Goal: Transaction & Acquisition: Purchase product/service

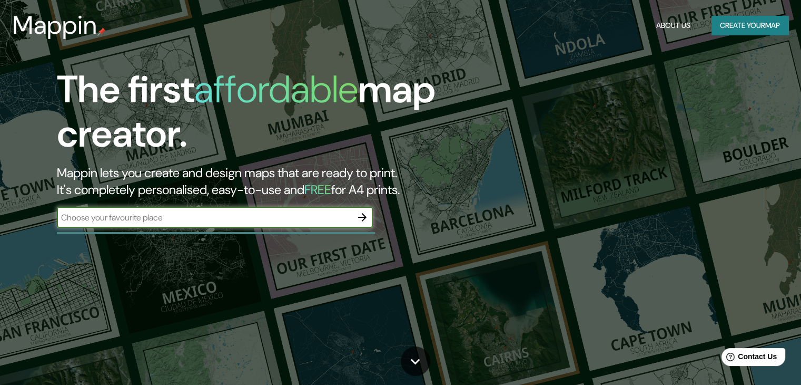
click at [237, 220] on input "text" at bounding box center [204, 217] width 295 height 12
click at [148, 226] on div "​" at bounding box center [215, 217] width 316 height 21
paste input "Plaza [PERSON_NAME]. [GEOGRAPHIC_DATA][PERSON_NAME], [GEOGRAPHIC_DATA]."
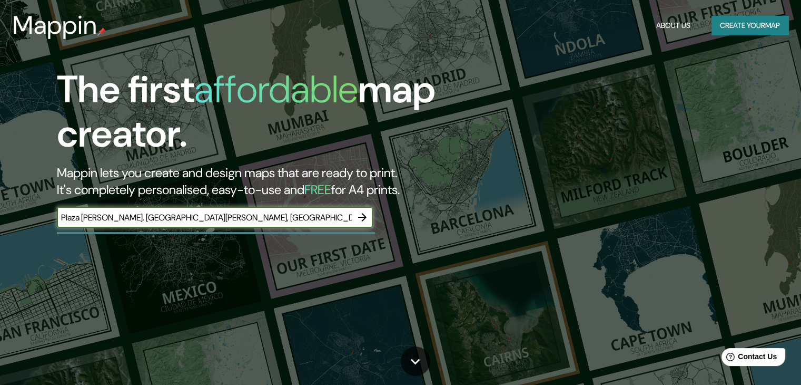
type input "Plaza [PERSON_NAME]. [GEOGRAPHIC_DATA][PERSON_NAME], [GEOGRAPHIC_DATA]."
click at [361, 215] on icon "button" at bounding box center [362, 217] width 13 height 13
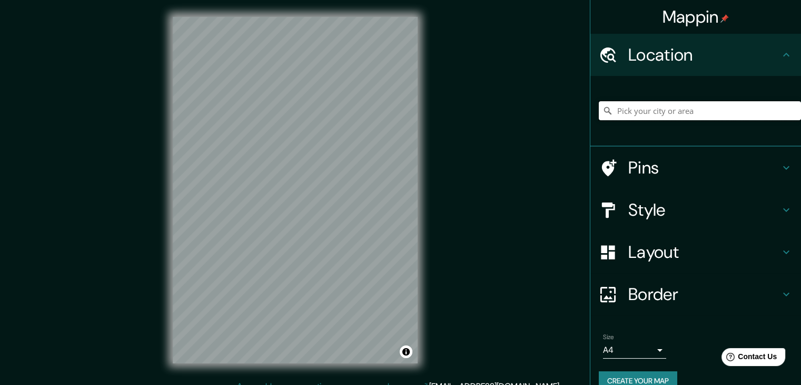
click at [622, 112] on input "Pick your city or area" at bounding box center [700, 110] width 202 height 19
paste input "Plaza [PERSON_NAME]. [GEOGRAPHIC_DATA][PERSON_NAME], [GEOGRAPHIC_DATA]."
click at [612, 111] on input "[PERSON_NAME], [GEOGRAPHIC_DATA], [GEOGRAPHIC_DATA], [GEOGRAPHIC_DATA]" at bounding box center [700, 110] width 202 height 19
click at [612, 109] on input "[PERSON_NAME], [GEOGRAPHIC_DATA], [GEOGRAPHIC_DATA], [GEOGRAPHIC_DATA]" at bounding box center [700, 110] width 202 height 19
click at [609, 110] on input "[PERSON_NAME], [GEOGRAPHIC_DATA], [GEOGRAPHIC_DATA], [GEOGRAPHIC_DATA]" at bounding box center [700, 110] width 202 height 19
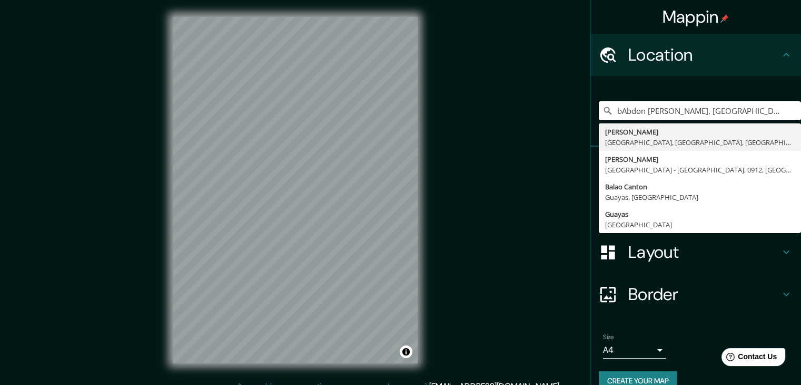
type input "bAbdon [PERSON_NAME], [GEOGRAPHIC_DATA], [GEOGRAPHIC_DATA], [GEOGRAPHIC_DATA]"
click at [749, 93] on div "bAbdon [PERSON_NAME], [GEOGRAPHIC_DATA], [GEOGRAPHIC_DATA], [GEOGRAPHIC_DATA] […" at bounding box center [700, 110] width 202 height 53
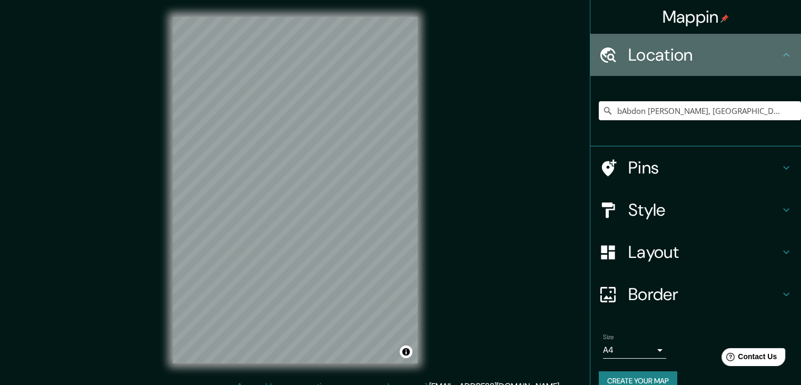
click at [765, 56] on h4 "Location" at bounding box center [705, 54] width 152 height 21
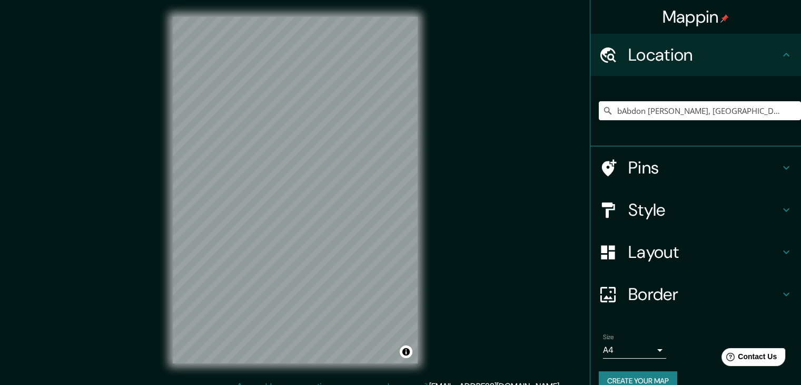
click at [654, 178] on div "Pins" at bounding box center [696, 167] width 211 height 42
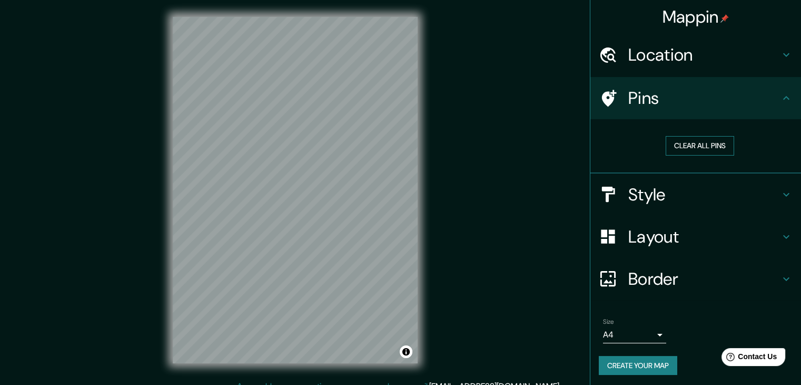
click at [696, 139] on button "Clear all pins" at bounding box center [700, 145] width 68 height 19
click at [637, 204] on h4 "Style" at bounding box center [705, 194] width 152 height 21
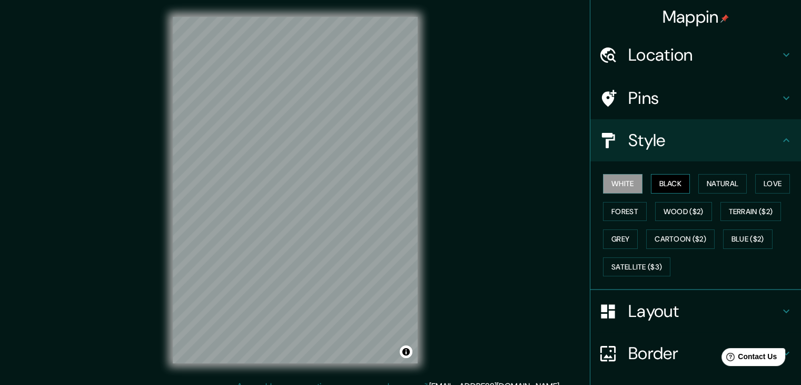
click at [661, 185] on button "Black" at bounding box center [671, 183] width 40 height 19
click at [713, 178] on button "Natural" at bounding box center [723, 183] width 48 height 19
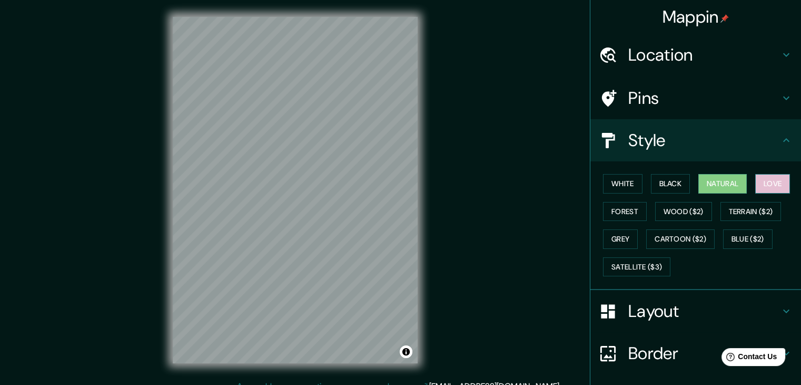
click at [760, 178] on button "Love" at bounding box center [772, 183] width 35 height 19
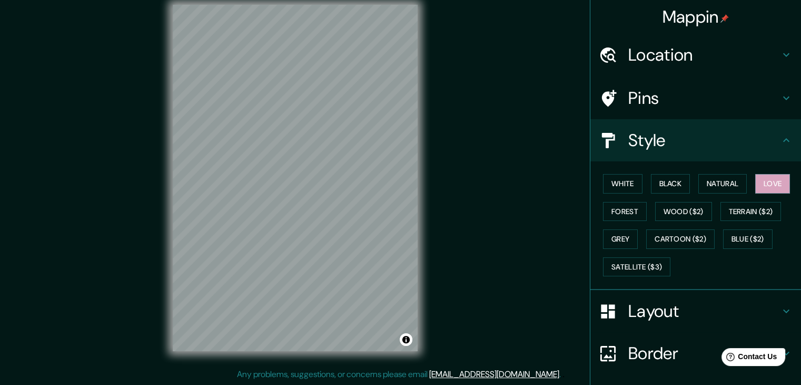
scroll to position [4, 0]
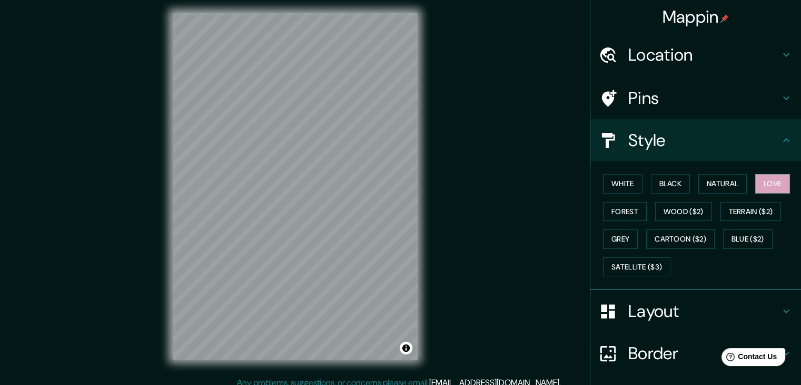
click at [150, 292] on div "Mappin Location bAbdon [PERSON_NAME], [GEOGRAPHIC_DATA], [GEOGRAPHIC_DATA], [GE…" at bounding box center [400, 194] width 801 height 397
click at [619, 272] on button "Satellite ($3)" at bounding box center [636, 266] width 67 height 19
click at [686, 91] on h4 "Pins" at bounding box center [705, 97] width 152 height 21
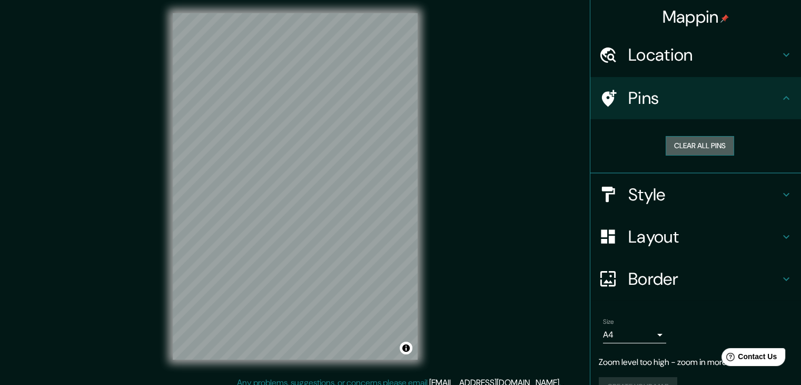
click at [695, 144] on button "Clear all pins" at bounding box center [700, 145] width 68 height 19
click at [406, 346] on button "Toggle attribution" at bounding box center [406, 347] width 13 height 13
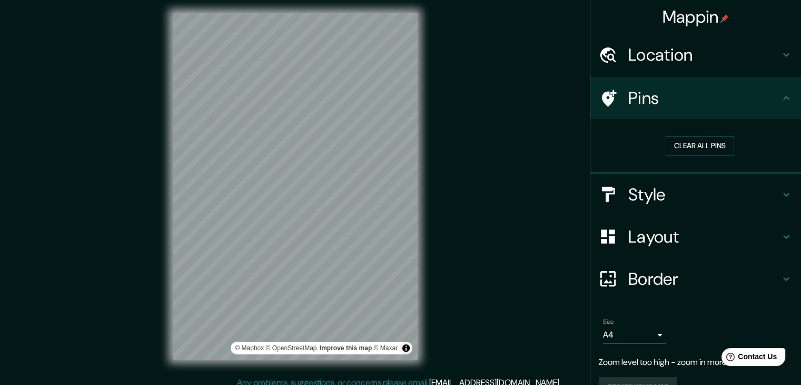
click at [719, 60] on h4 "Location" at bounding box center [705, 54] width 152 height 21
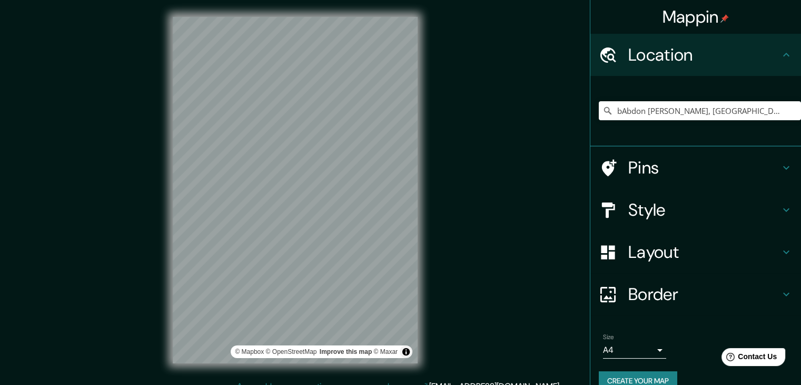
scroll to position [12, 0]
